Goal: Information Seeking & Learning: Learn about a topic

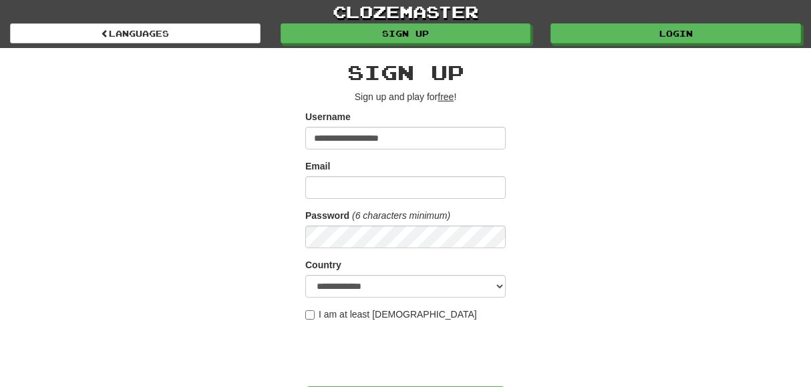
type input "**********"
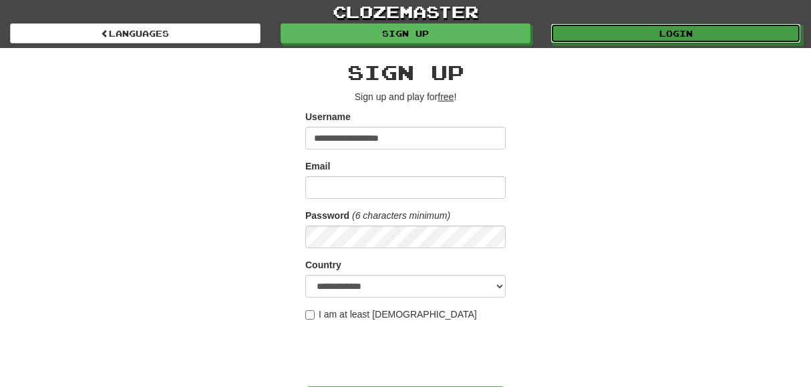
click at [689, 38] on link "Login" at bounding box center [675, 33] width 250 height 20
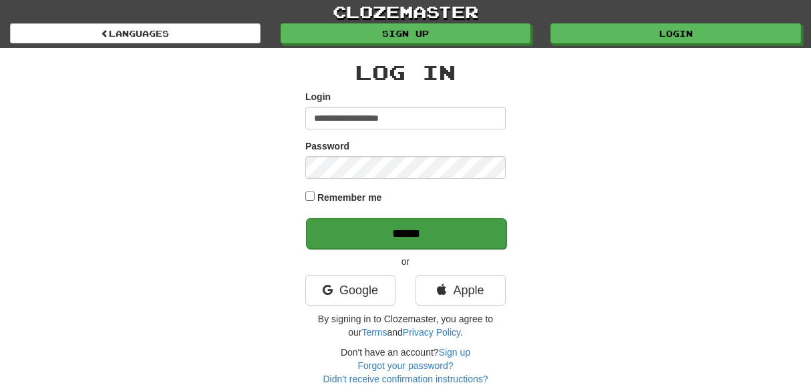
type input "**********"
click at [459, 240] on input "******" at bounding box center [406, 233] width 200 height 31
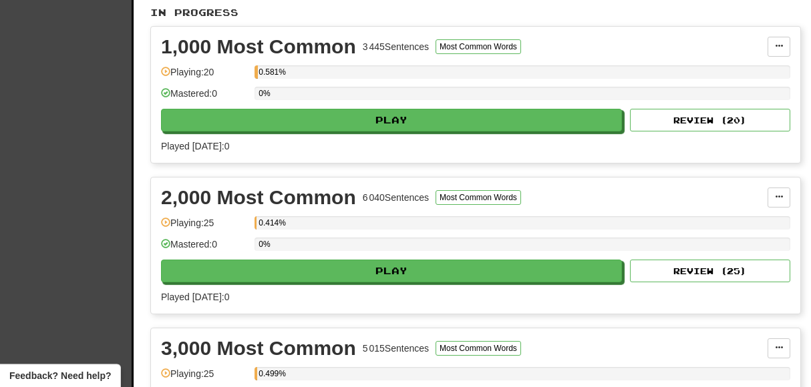
scroll to position [414, 0]
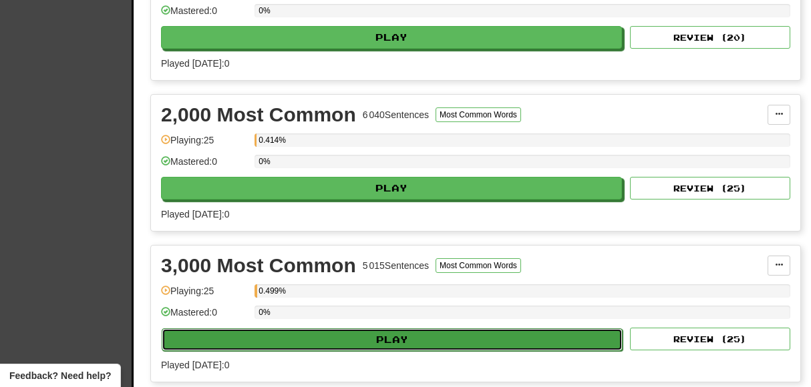
click at [397, 334] on button "Play" at bounding box center [392, 340] width 461 height 23
select select "**"
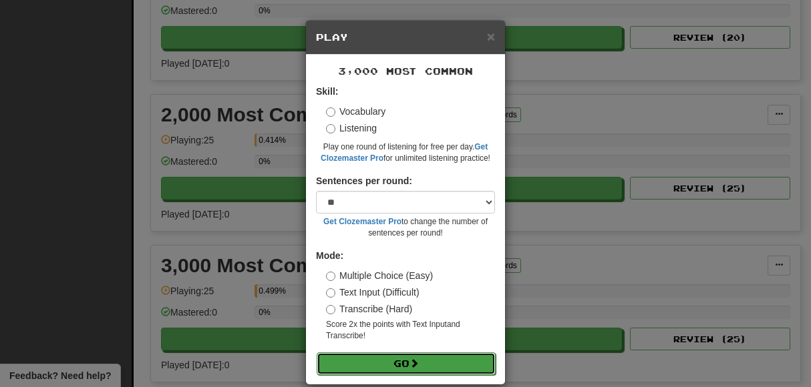
click at [423, 360] on button "Go" at bounding box center [406, 364] width 179 height 23
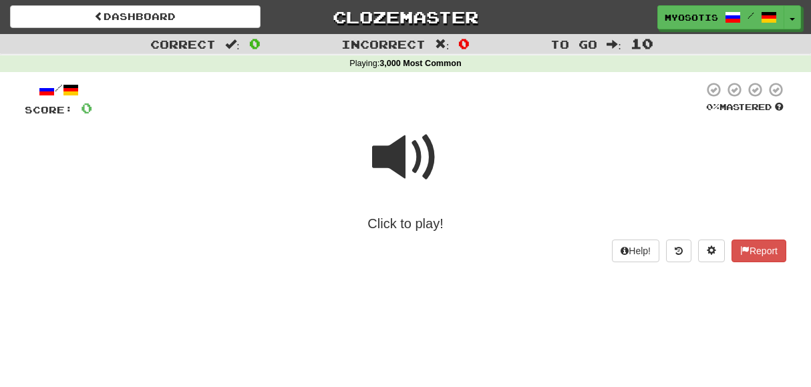
click at [421, 158] on span at bounding box center [405, 157] width 67 height 67
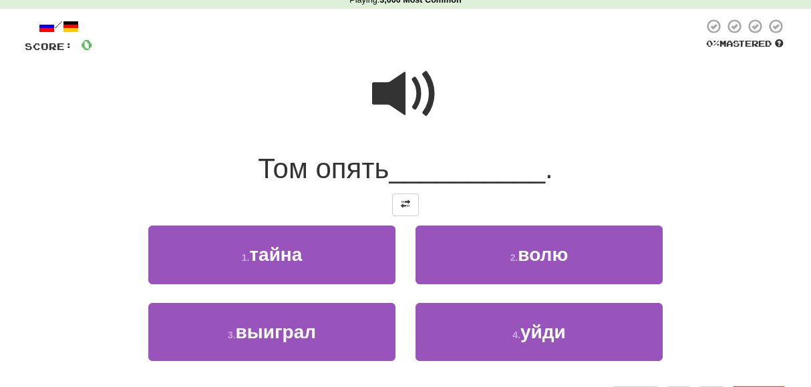
scroll to position [64, 0]
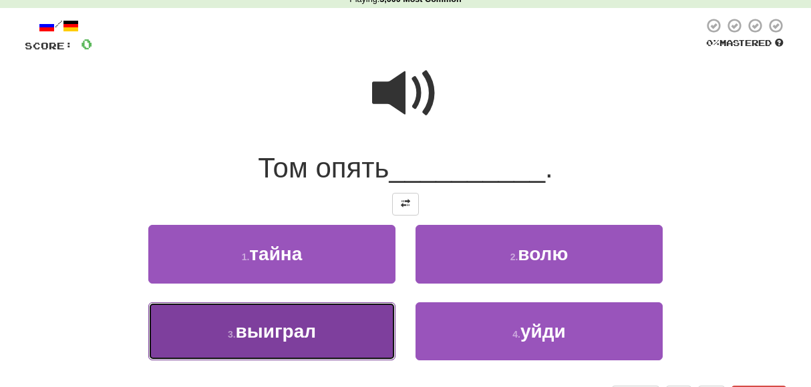
click at [320, 333] on button "3 . выиграл" at bounding box center [271, 332] width 247 height 58
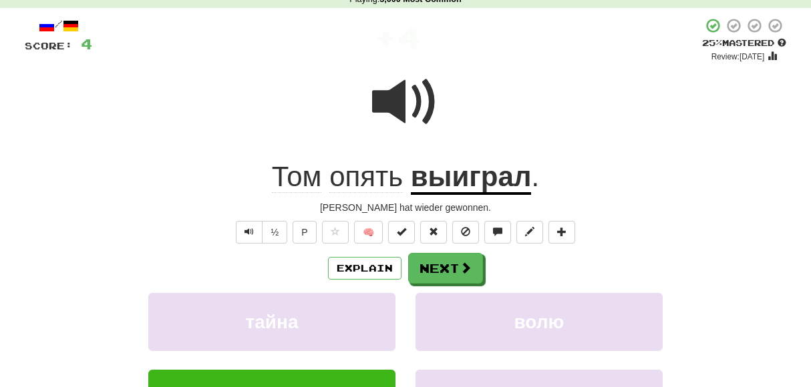
click at [403, 110] on span at bounding box center [405, 102] width 67 height 67
click at [403, 111] on span at bounding box center [405, 102] width 67 height 67
click at [401, 113] on span at bounding box center [405, 102] width 67 height 67
click at [451, 270] on button "Next" at bounding box center [446, 269] width 75 height 31
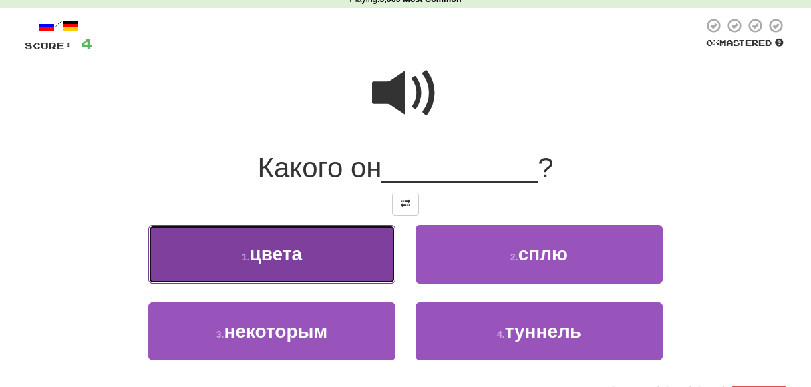
click at [346, 260] on button "1 . цвета" at bounding box center [271, 254] width 247 height 58
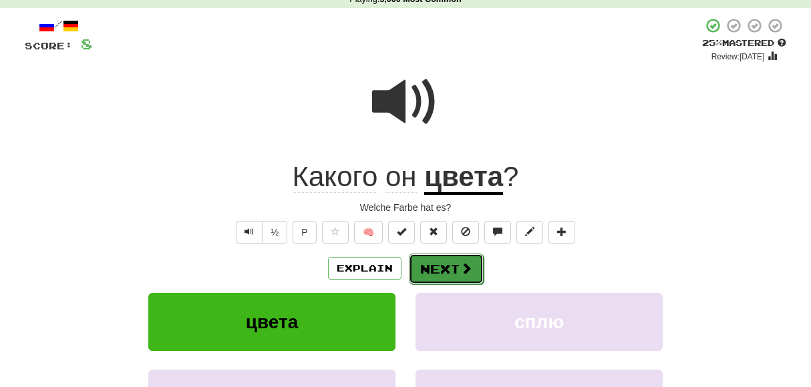
click at [431, 269] on button "Next" at bounding box center [446, 269] width 75 height 31
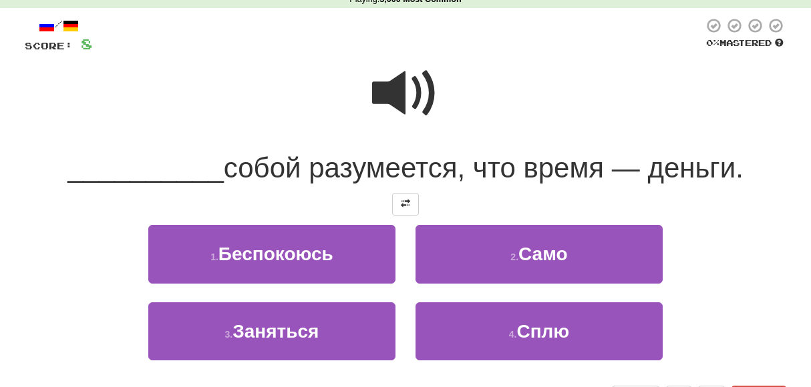
click at [401, 98] on span at bounding box center [405, 93] width 67 height 67
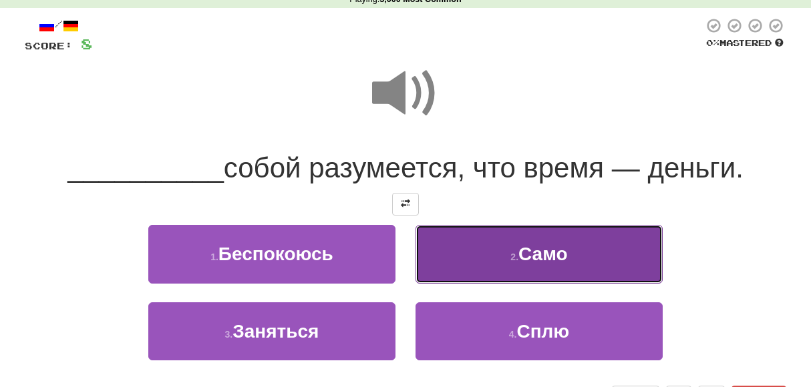
click at [546, 256] on span "Само" at bounding box center [542, 254] width 49 height 21
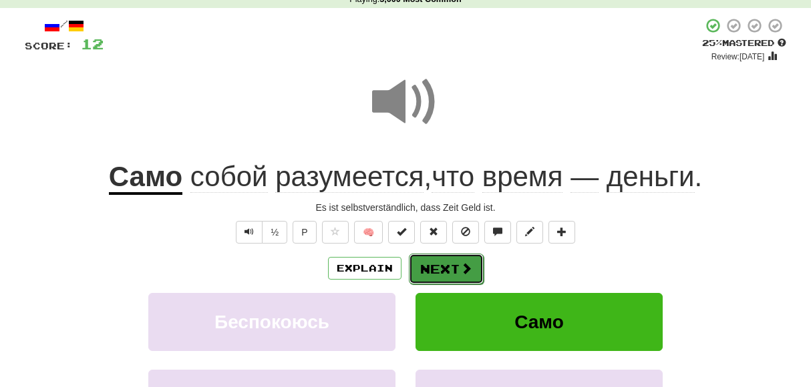
click at [455, 266] on button "Next" at bounding box center [446, 269] width 75 height 31
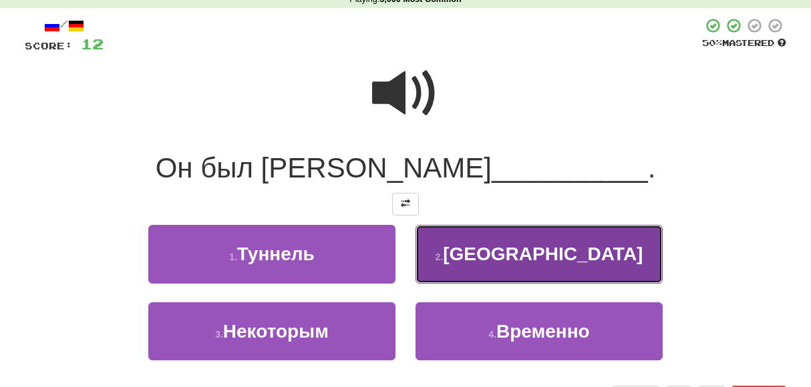
click at [532, 260] on span "Америке" at bounding box center [543, 254] width 200 height 21
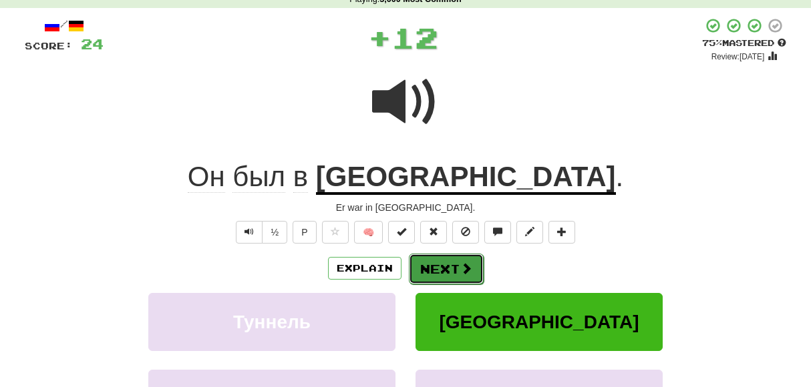
click at [458, 264] on button "Next" at bounding box center [446, 269] width 75 height 31
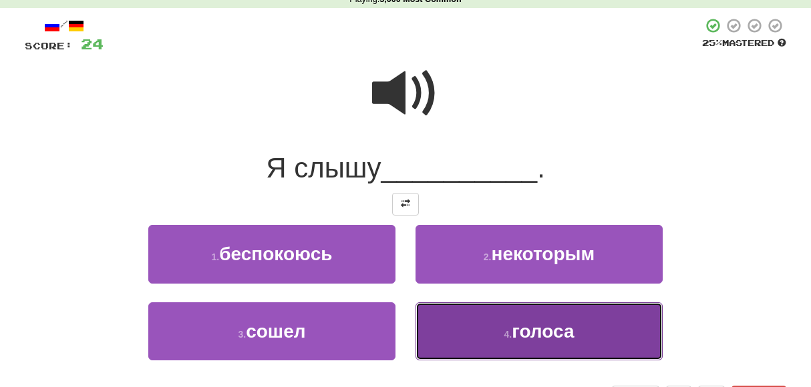
click at [527, 317] on button "4 . голоса" at bounding box center [538, 332] width 247 height 58
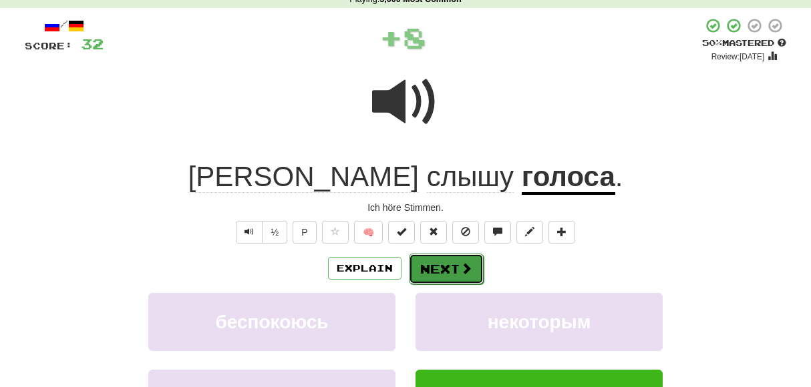
click at [464, 267] on span at bounding box center [466, 268] width 12 height 12
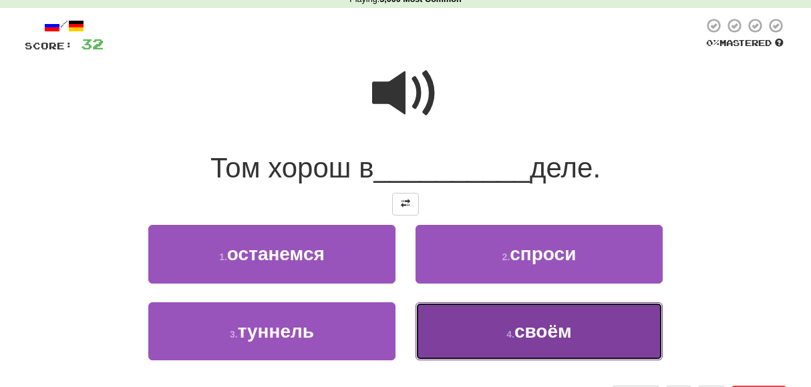
click at [516, 332] on span "своём" at bounding box center [542, 331] width 57 height 21
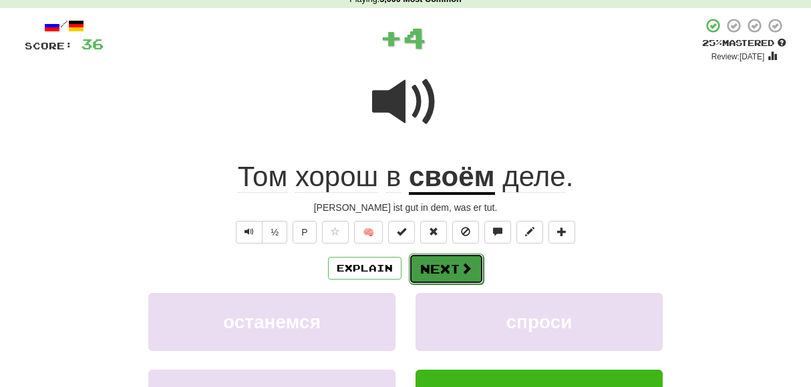
click at [463, 258] on button "Next" at bounding box center [446, 269] width 75 height 31
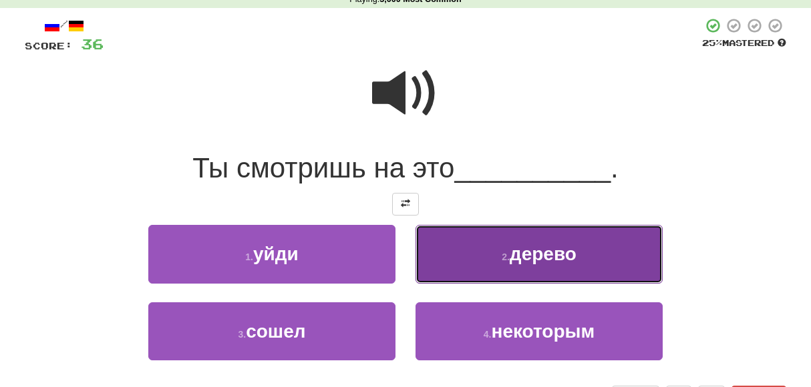
click at [509, 254] on small "2 ." at bounding box center [506, 257] width 8 height 11
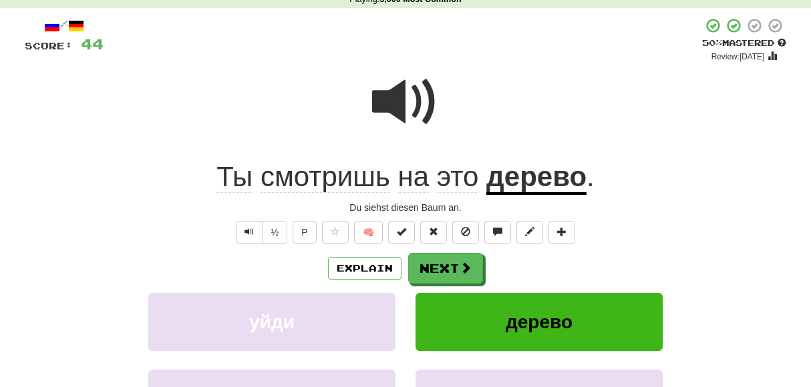
click at [415, 94] on span at bounding box center [405, 102] width 67 height 67
click at [458, 269] on button "Next" at bounding box center [446, 269] width 75 height 31
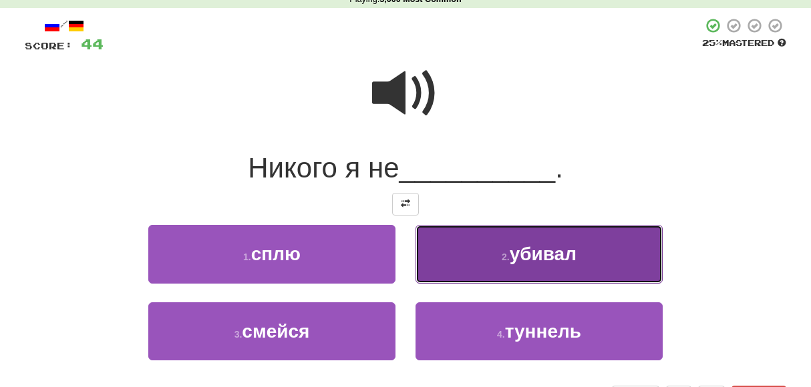
click at [530, 260] on span "убивал" at bounding box center [543, 254] width 67 height 21
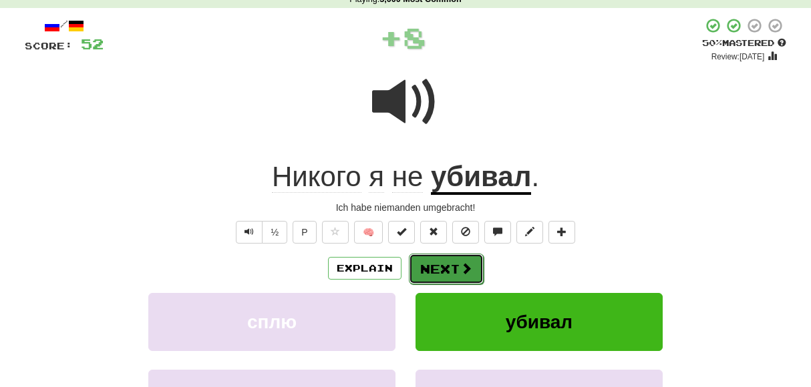
click at [457, 258] on button "Next" at bounding box center [446, 269] width 75 height 31
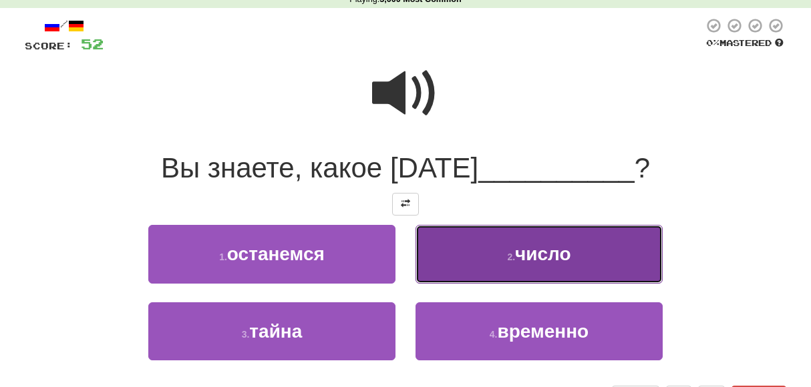
click at [507, 257] on small "2 ." at bounding box center [511, 257] width 8 height 11
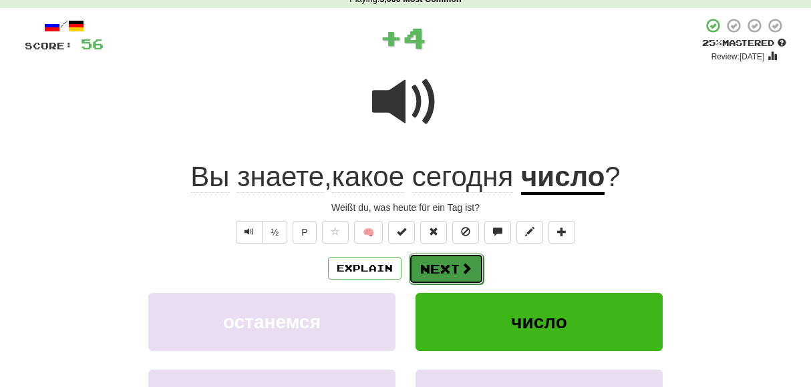
click at [455, 266] on button "Next" at bounding box center [446, 269] width 75 height 31
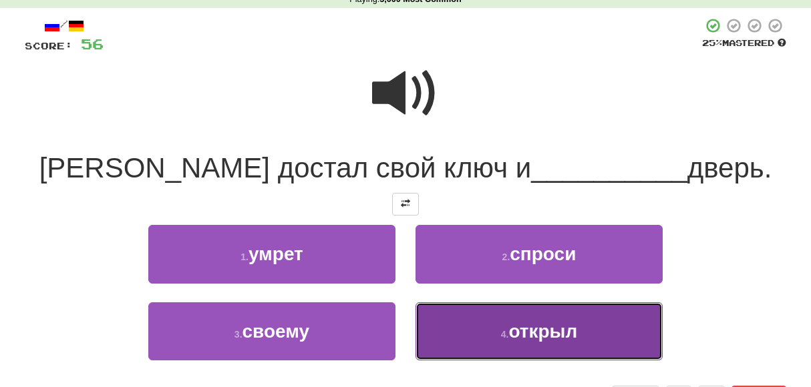
click at [481, 310] on button "4 . открыл" at bounding box center [538, 332] width 247 height 58
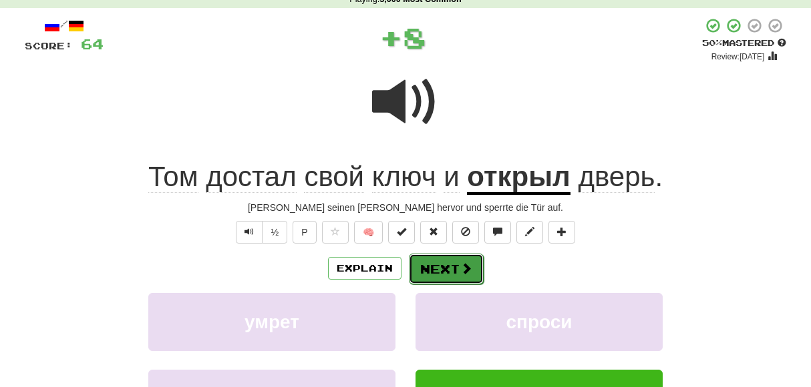
click at [457, 272] on button "Next" at bounding box center [446, 269] width 75 height 31
